Goal: Task Accomplishment & Management: Complete application form

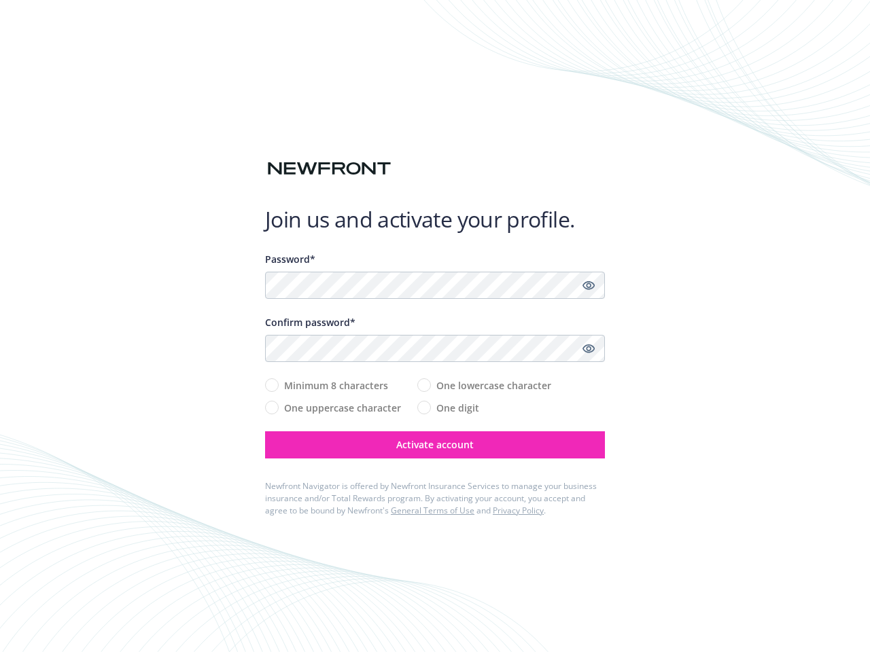
click at [435, 326] on div "Confirm password*" at bounding box center [435, 322] width 340 height 14
click at [588, 285] on icon "Show password" at bounding box center [588, 285] width 12 height 12
click at [588, 349] on icon "Show password" at bounding box center [588, 348] width 12 height 12
click at [435, 445] on span "Activate account" at bounding box center [434, 444] width 77 height 13
